Goal: Transaction & Acquisition: Purchase product/service

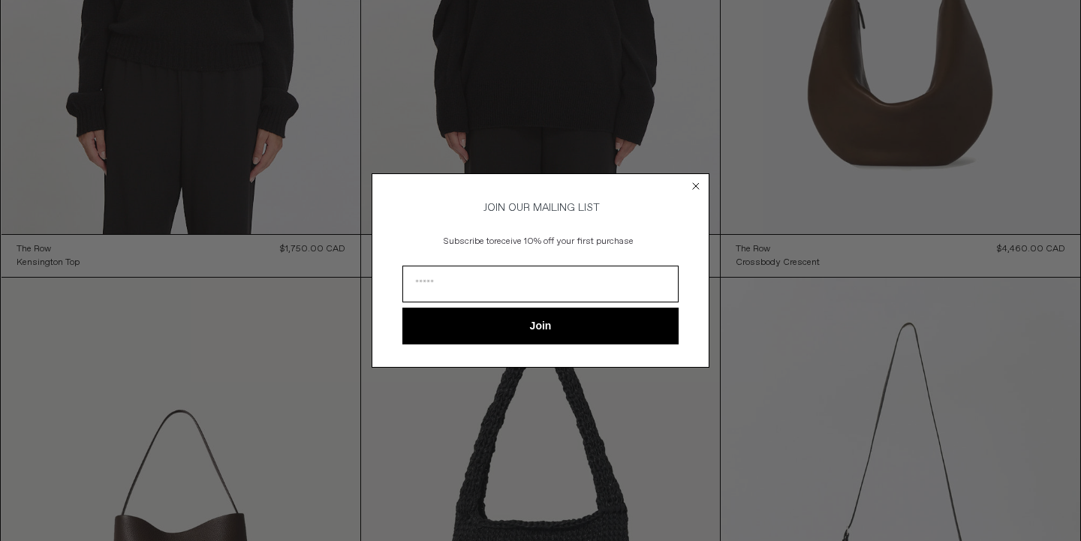
scroll to position [2707, 0]
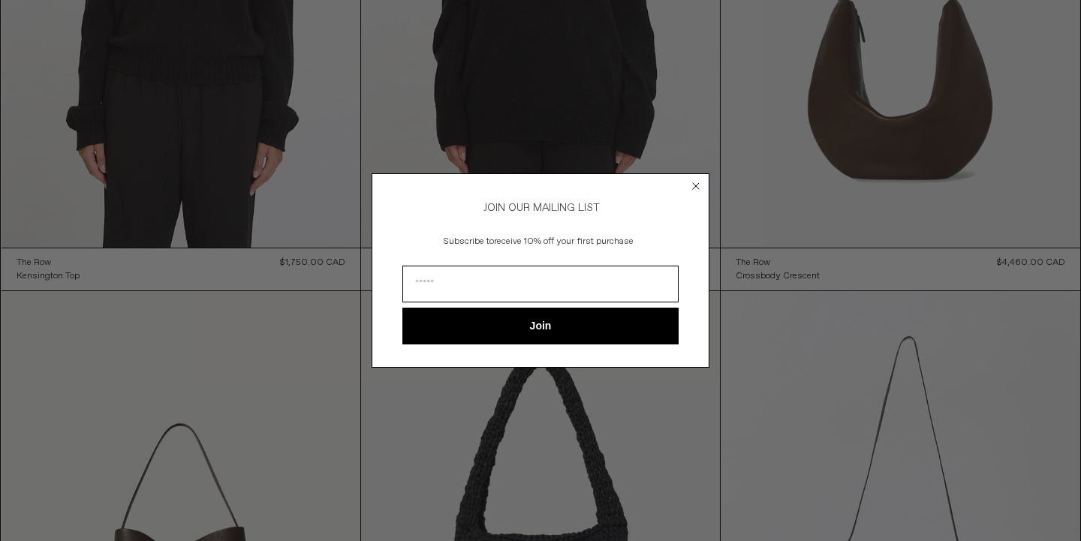
click at [1015, 324] on div "Close dialog JOIN OUR MAILING LIST Subscribe to receive 10% off your first purc…" at bounding box center [540, 270] width 1081 height 541
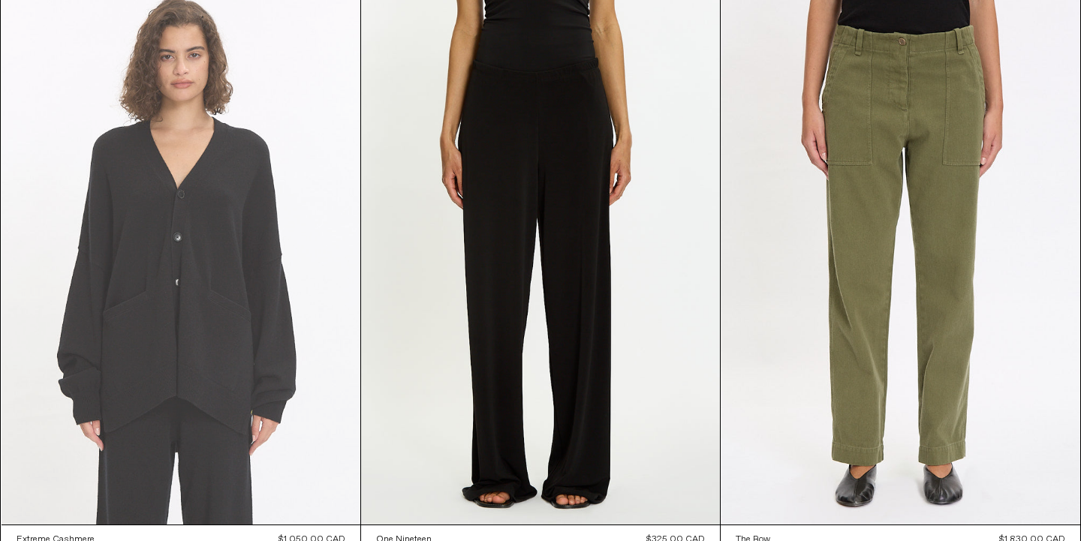
scroll to position [4195, 0]
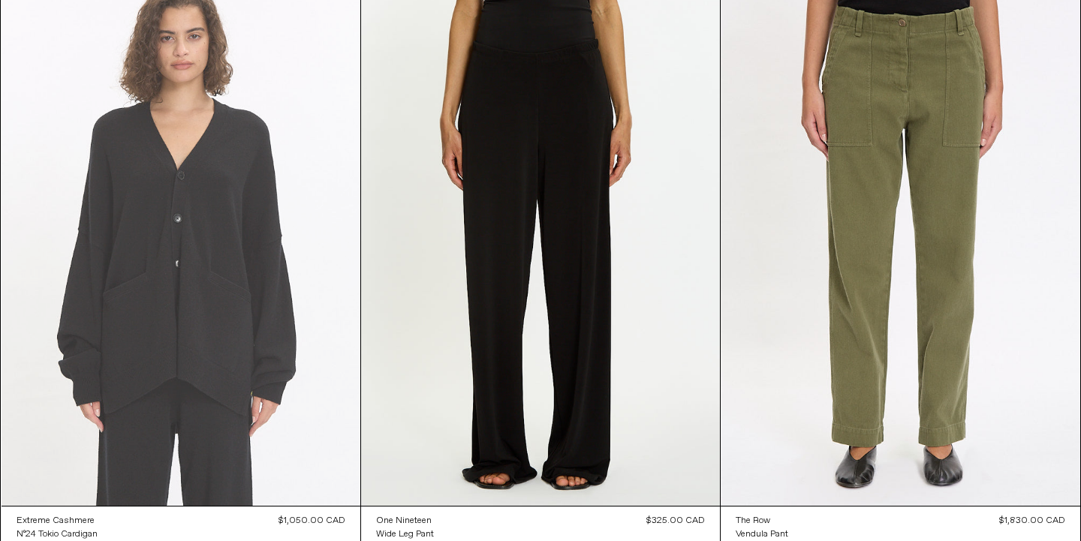
click at [214, 450] on at bounding box center [181, 237] width 359 height 538
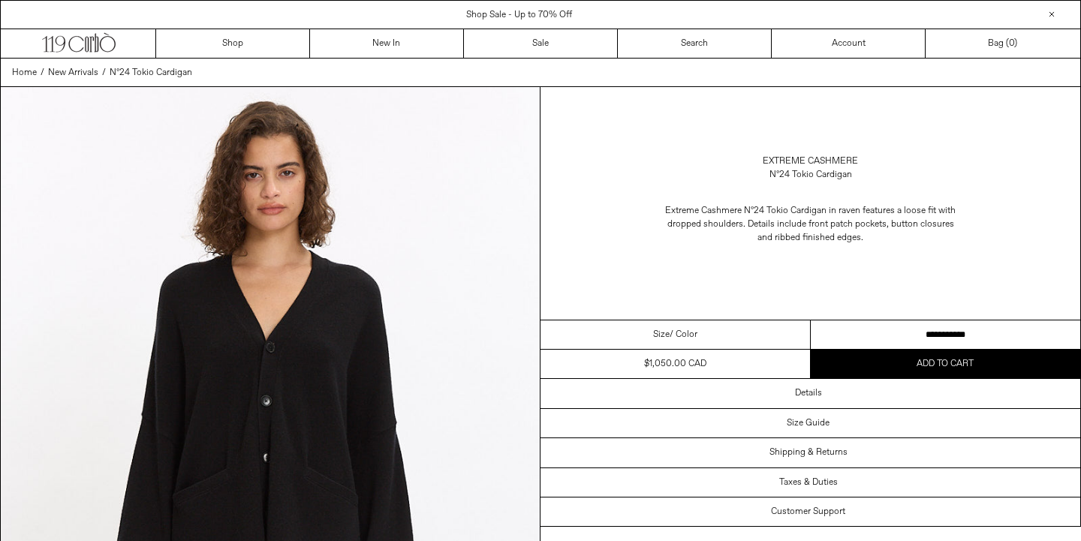
click at [844, 389] on div "Details" at bounding box center [810, 393] width 540 height 29
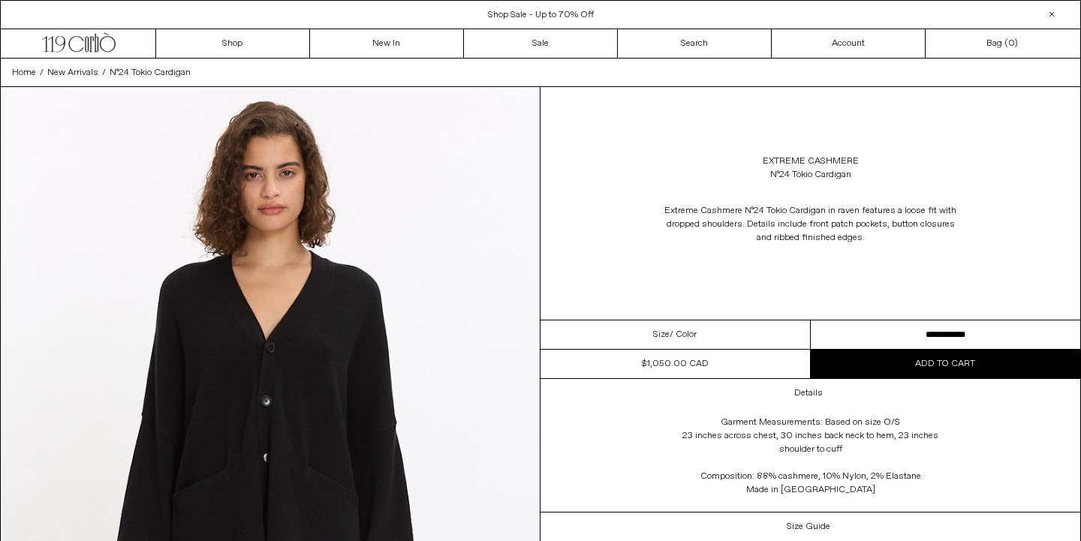
click at [844, 389] on div "Details" at bounding box center [810, 393] width 540 height 29
